Goal: Information Seeking & Learning: Learn about a topic

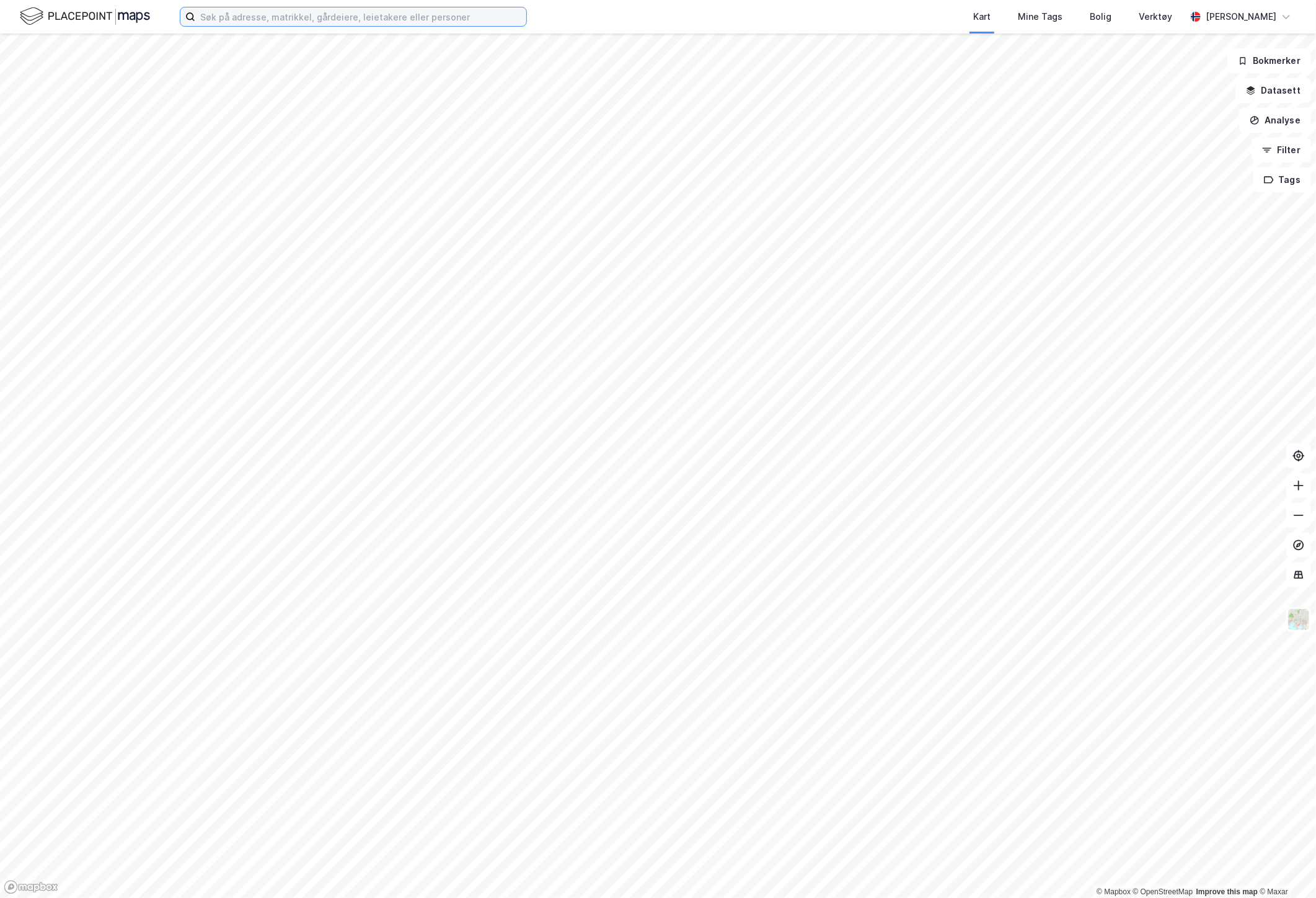
click at [445, 13] on input at bounding box center [360, 16] width 331 height 18
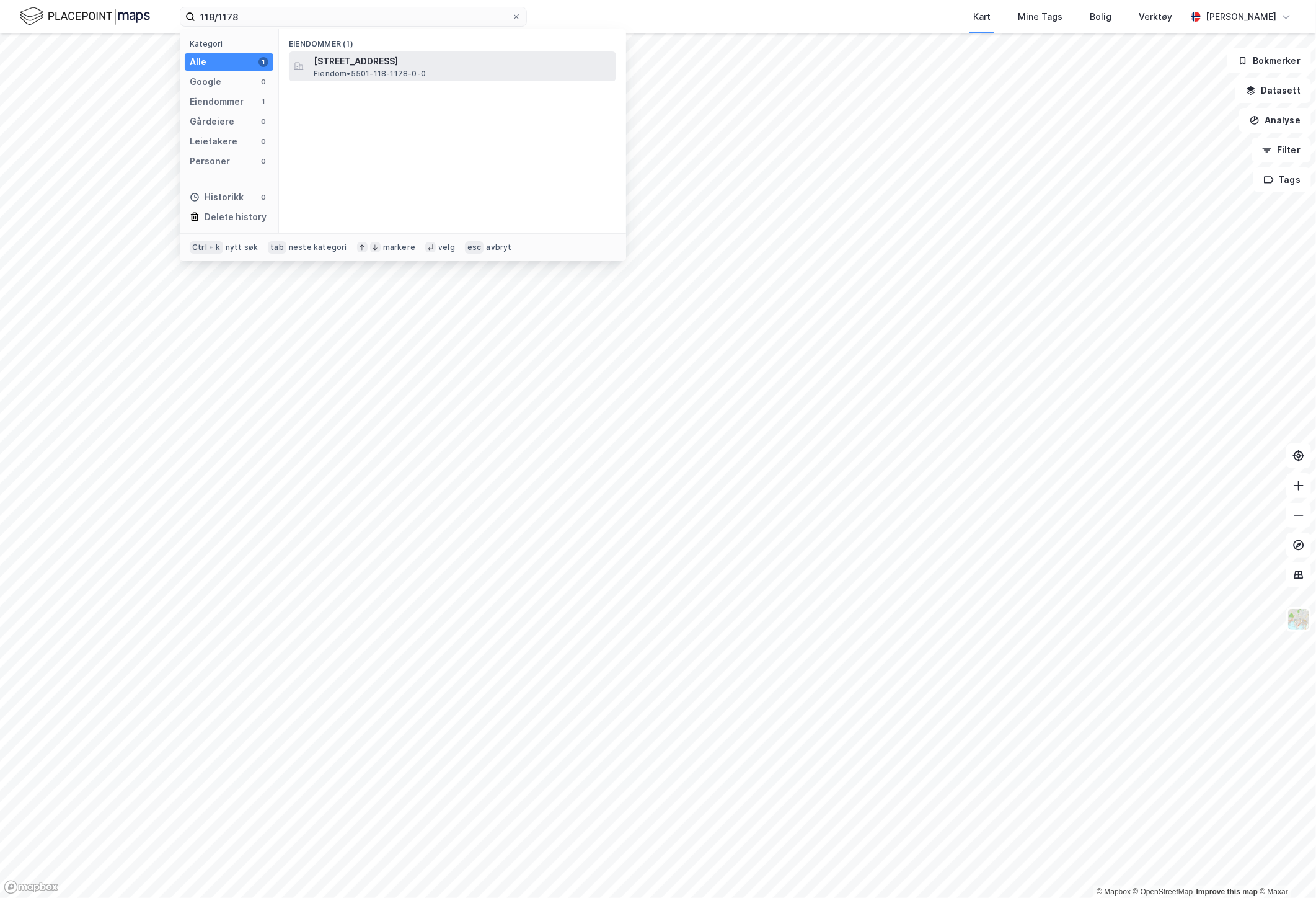
click at [468, 71] on div "[STREET_ADDRESS] • 5501-118-1178-0-0" at bounding box center [464, 66] width 300 height 25
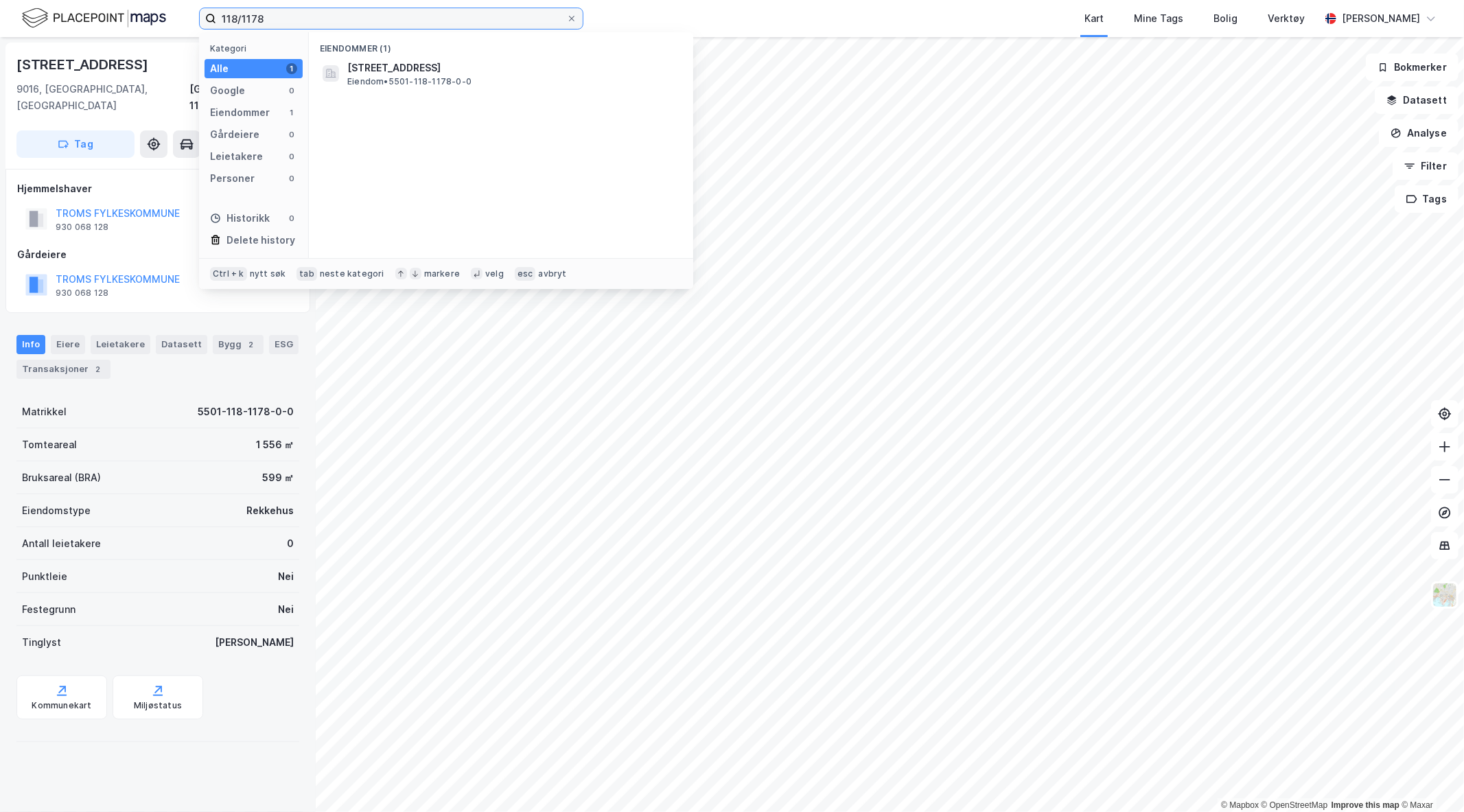
drag, startPoint x: 330, startPoint y: 21, endPoint x: 30, endPoint y: -11, distance: 301.7
click at [30, 0] on html "118/1178 Kategori Alle 1 Google 0 Eiendommer 1 Gårdeiere 0 Leietakere 0 Persone…" at bounding box center [732, 406] width 1464 height 812
type input "41/180 [GEOGRAPHIC_DATA]"
click at [453, 61] on div "3405-41-180-0-0 • Eiendom • 3405-41-180-0-0" at bounding box center [513, 68] width 332 height 17
